Goal: Navigation & Orientation: Find specific page/section

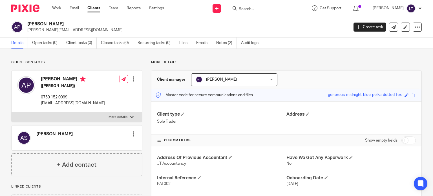
click at [282, 11] on input "Search" at bounding box center [263, 9] width 51 height 5
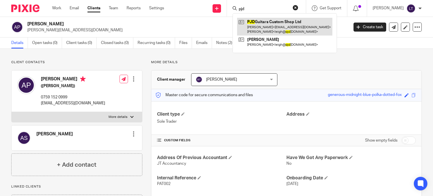
type input "pjd"
click at [279, 23] on link at bounding box center [284, 26] width 95 height 17
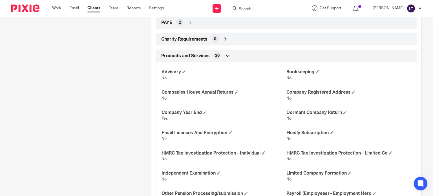
scroll to position [197, 0]
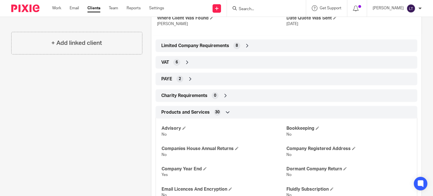
click at [245, 44] on icon at bounding box center [248, 46] width 6 height 6
